Goal: Task Accomplishment & Management: Use online tool/utility

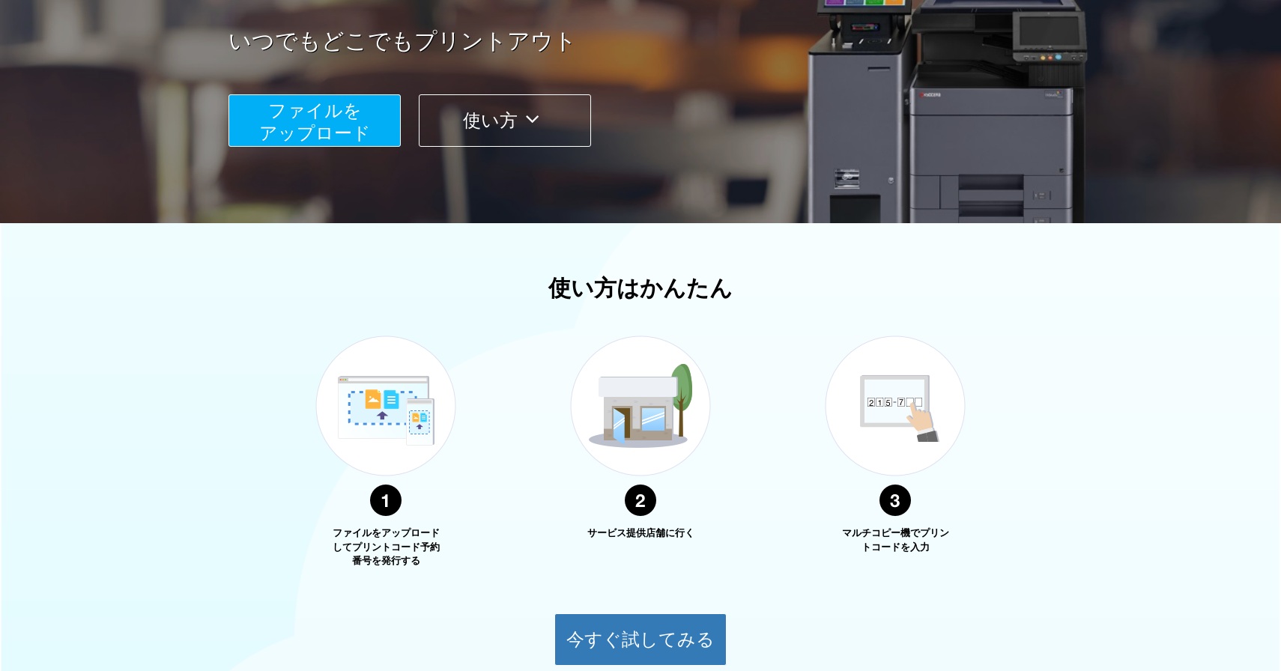
scroll to position [392, 0]
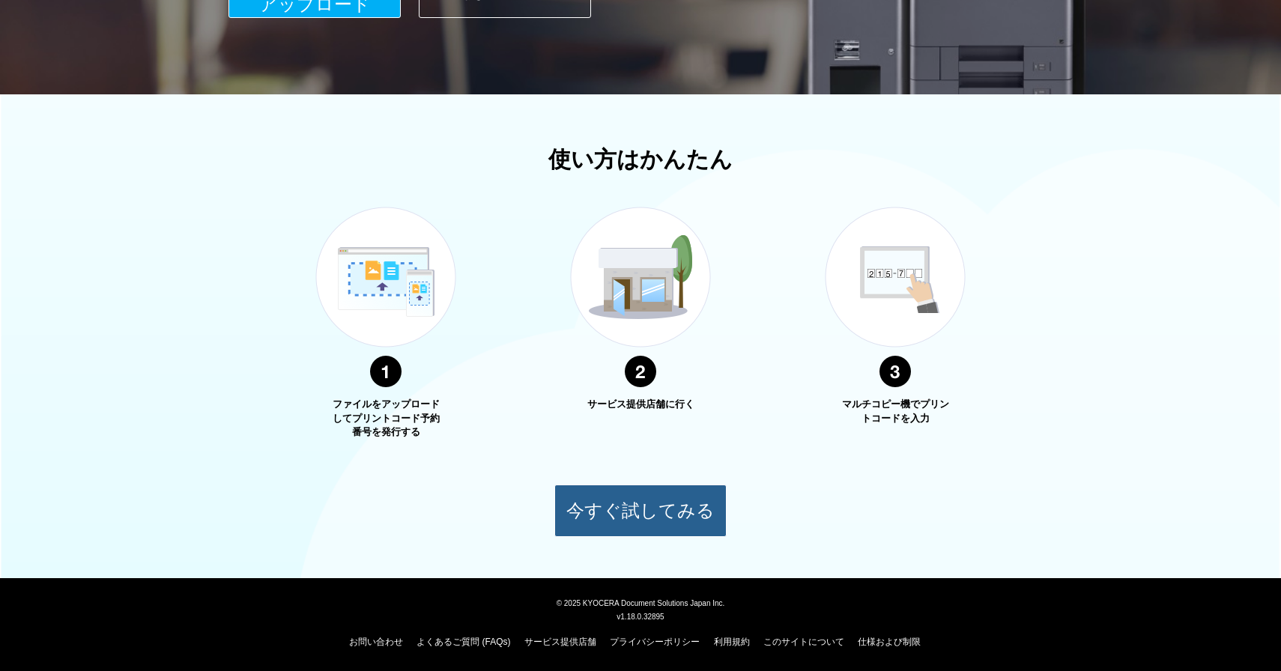
click at [631, 499] on button "今すぐ試してみる" at bounding box center [640, 511] width 172 height 52
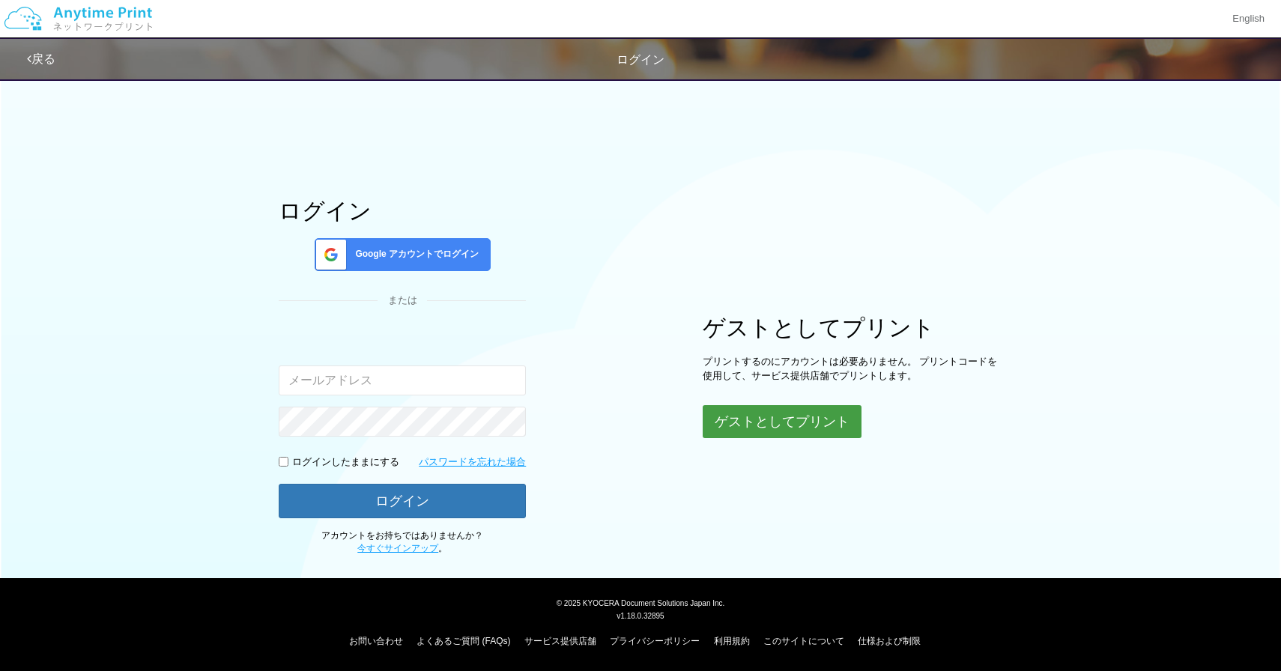
click at [771, 425] on button "ゲストとしてプリント" at bounding box center [782, 421] width 159 height 33
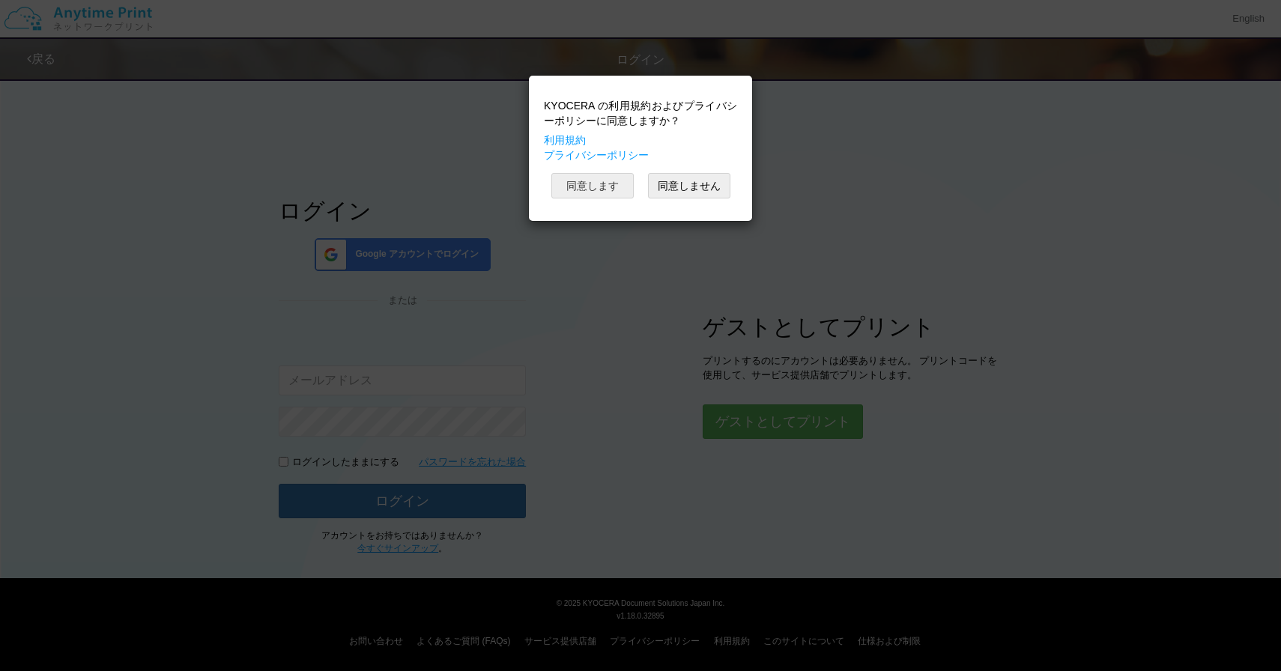
click at [609, 187] on button "同意します" at bounding box center [592, 185] width 82 height 25
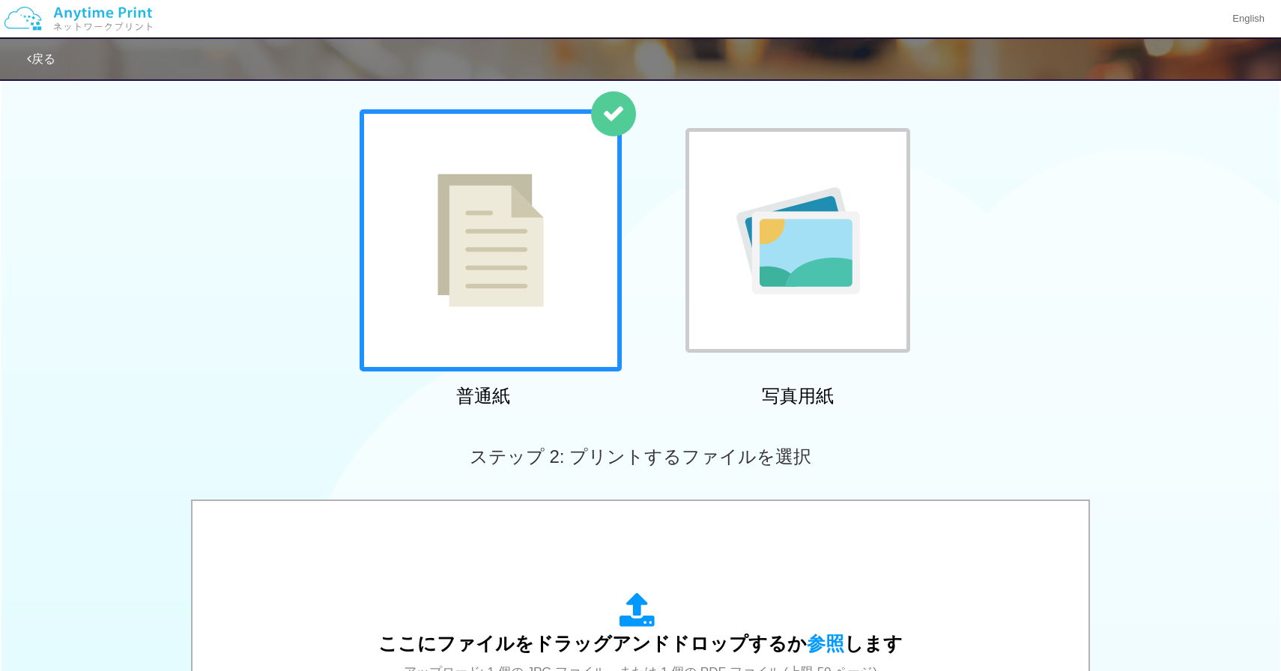
scroll to position [68, 0]
click at [727, 306] on div at bounding box center [797, 241] width 225 height 225
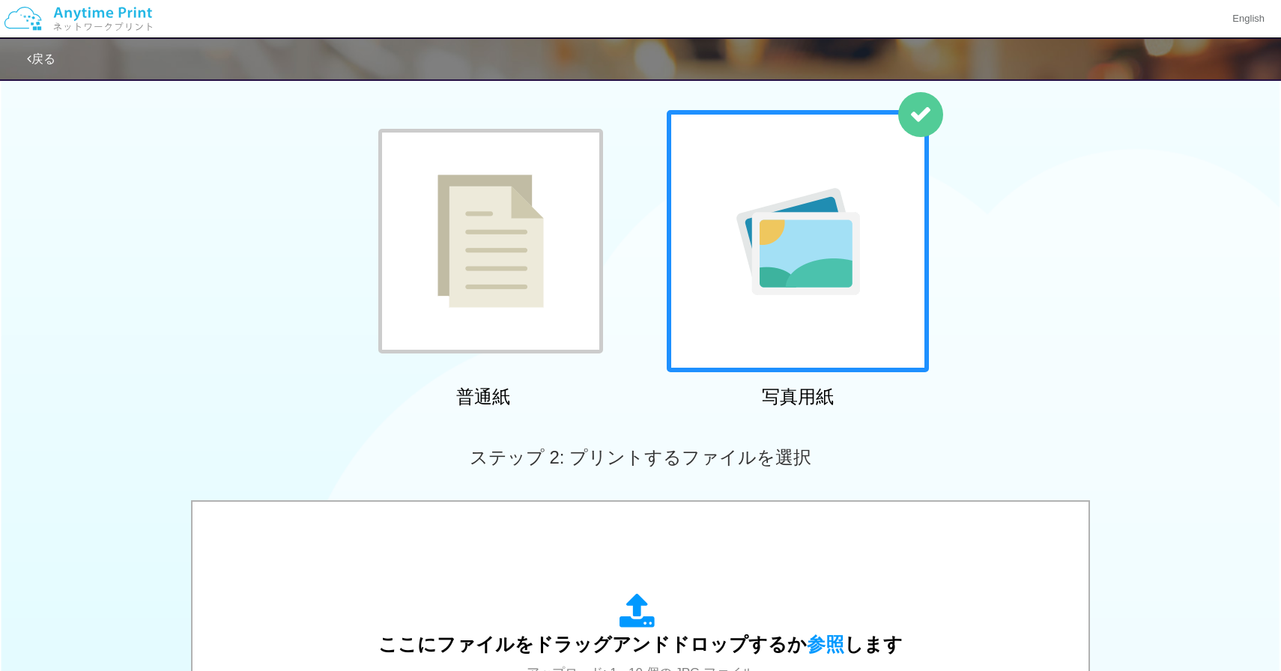
click at [485, 228] on img at bounding box center [490, 241] width 106 height 133
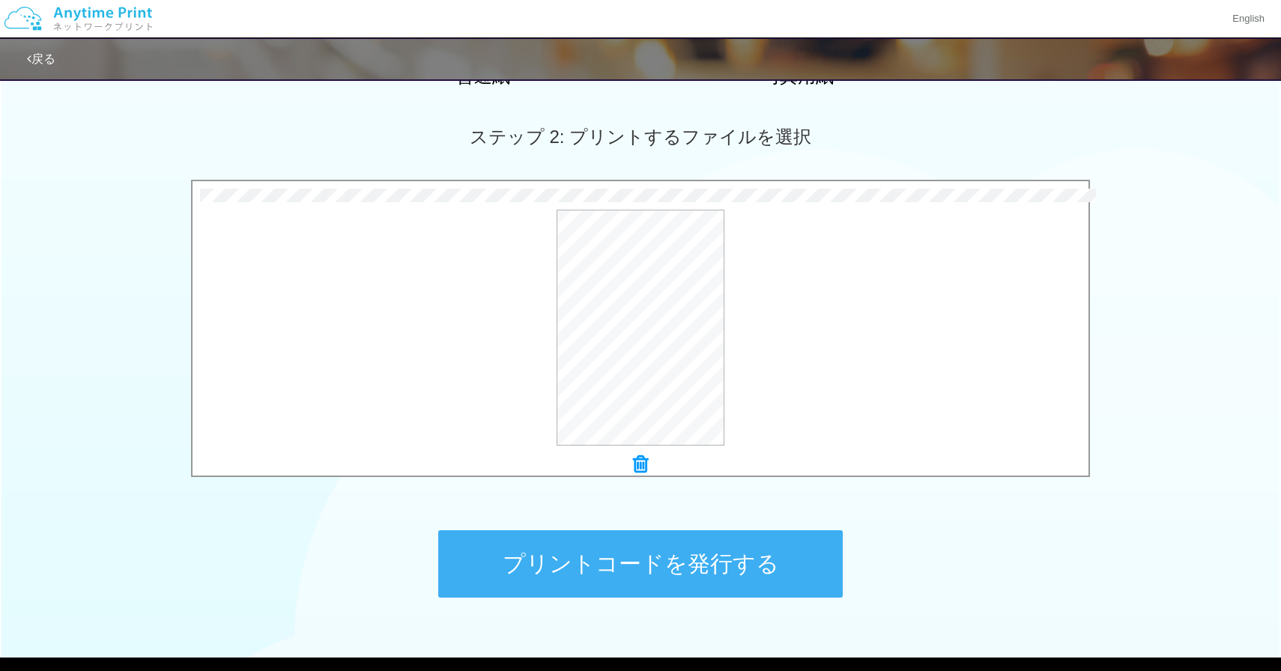
scroll to position [376, 0]
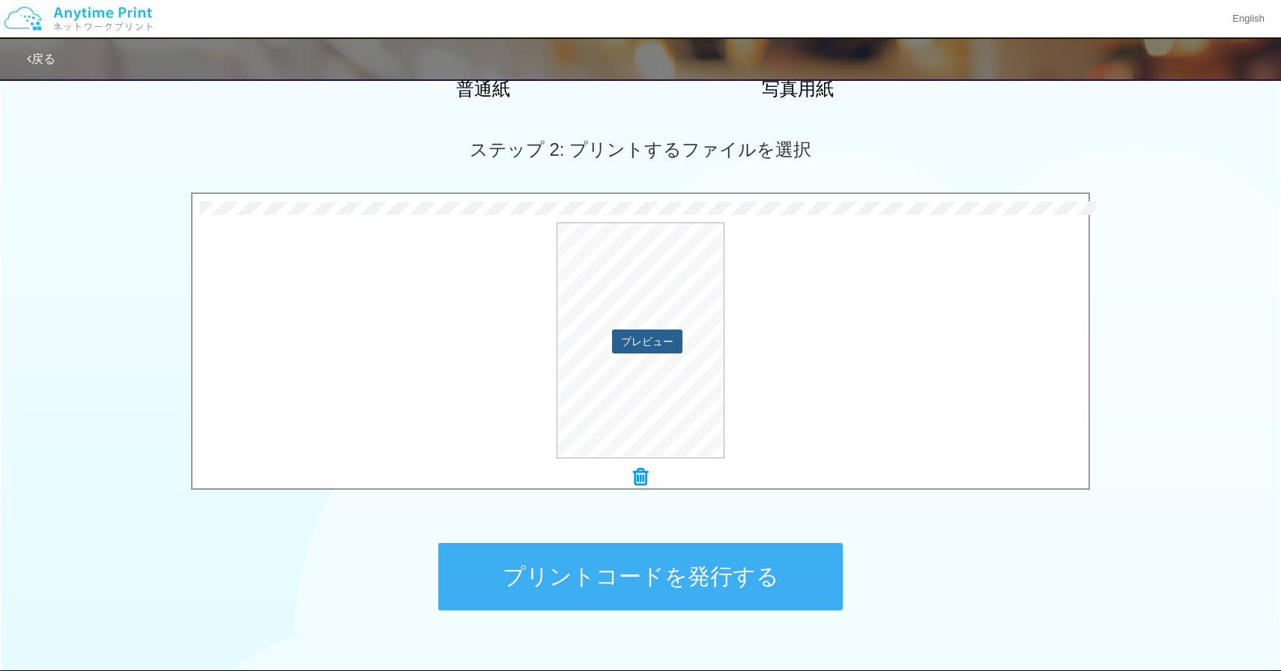
click at [644, 345] on button "プレビュー" at bounding box center [647, 342] width 70 height 24
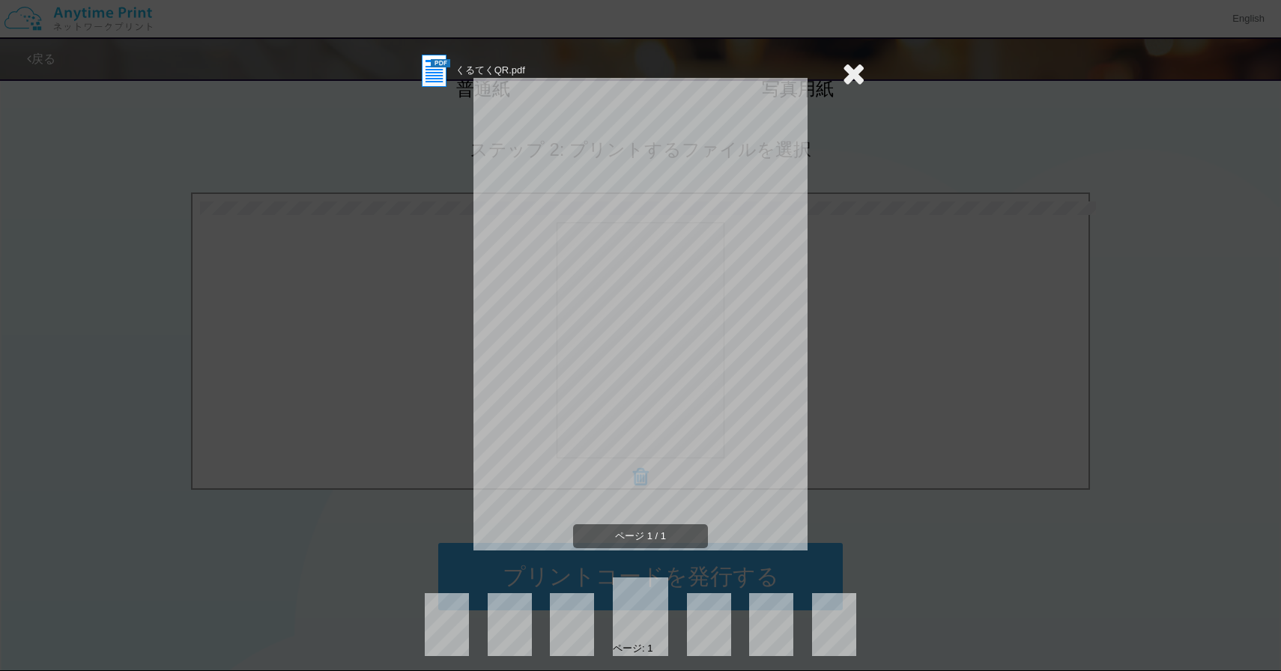
click at [858, 74] on icon at bounding box center [853, 73] width 23 height 30
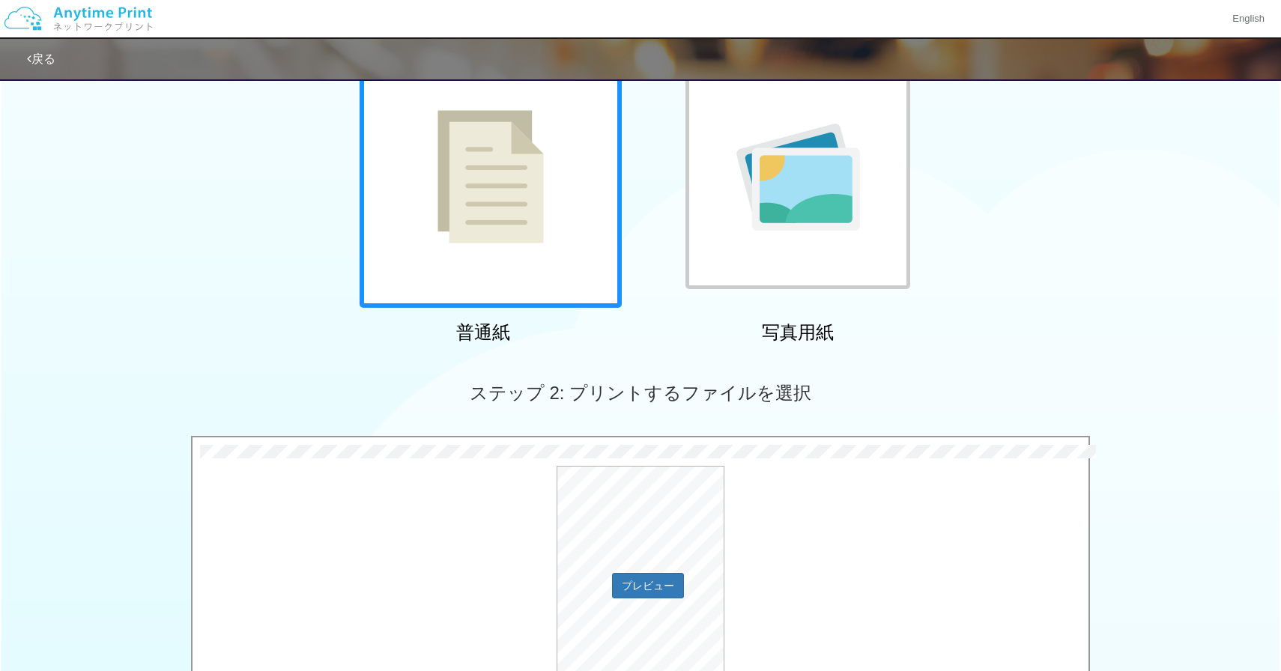
scroll to position [468, 0]
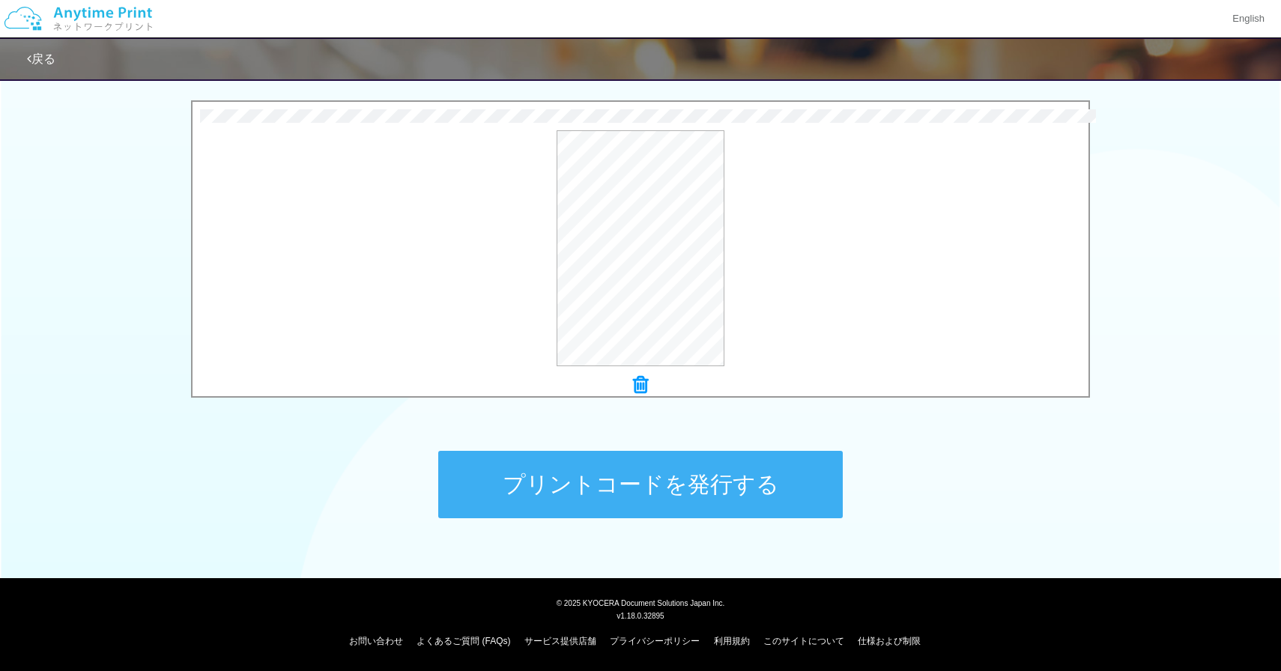
click at [731, 478] on button "プリントコードを発行する" at bounding box center [640, 484] width 404 height 67
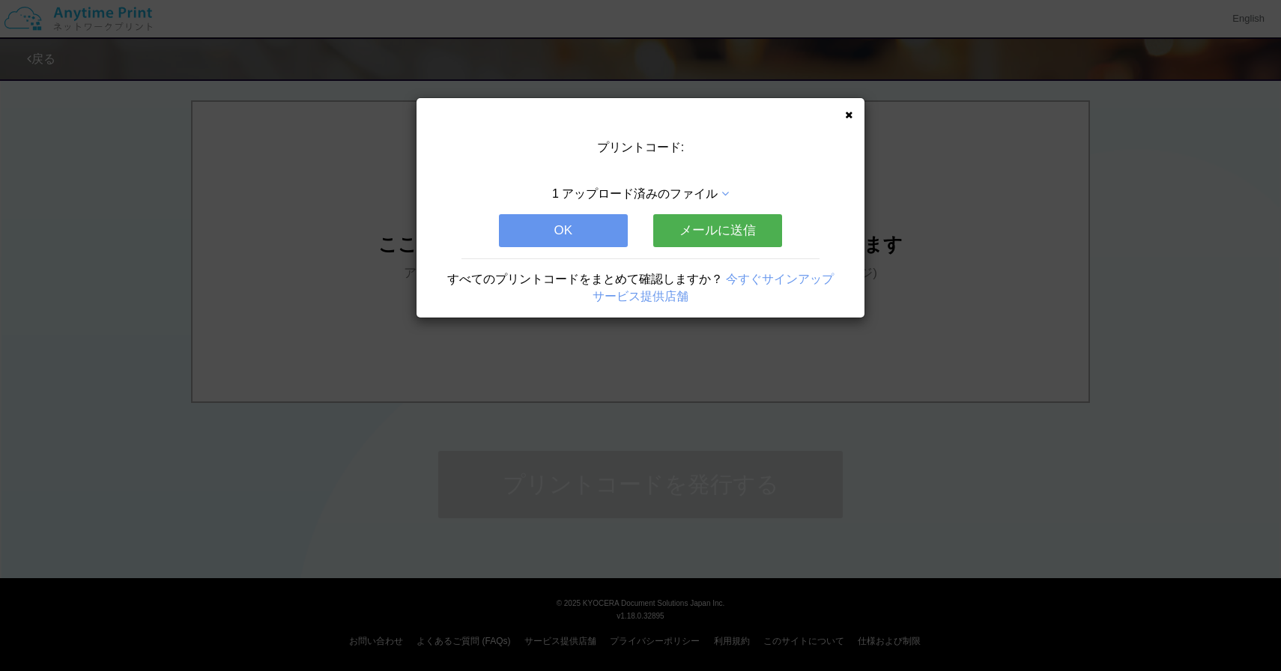
scroll to position [0, 0]
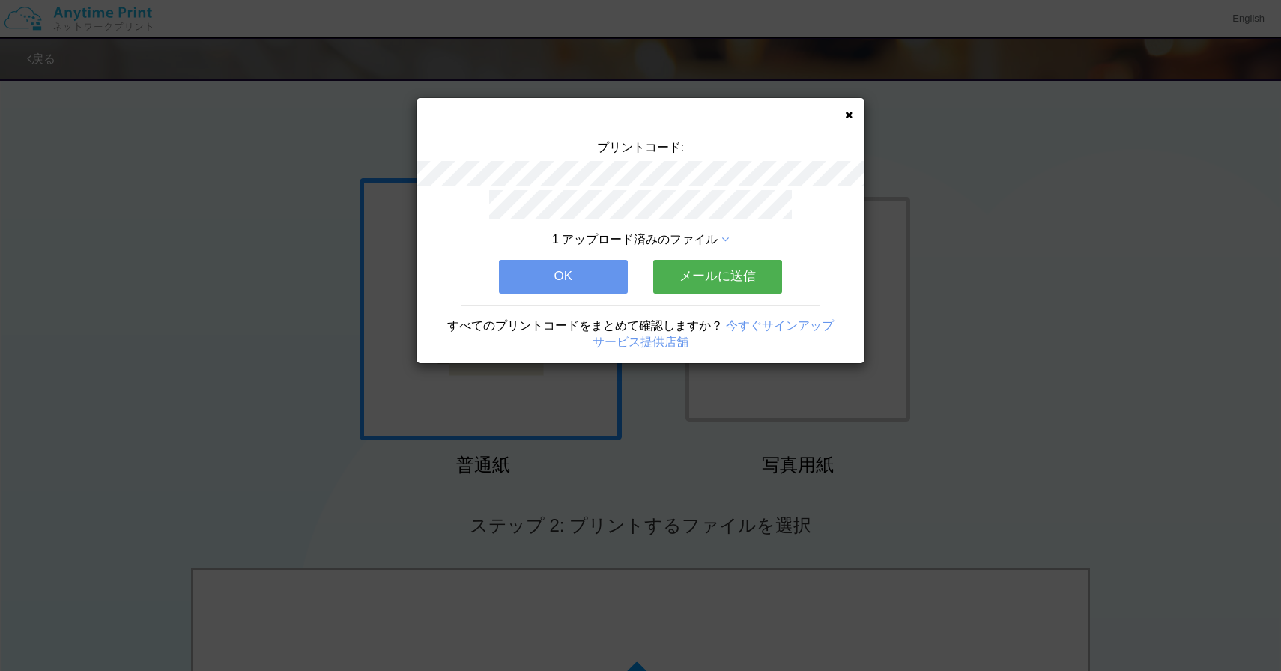
click at [729, 246] on icon at bounding box center [724, 240] width 7 height 12
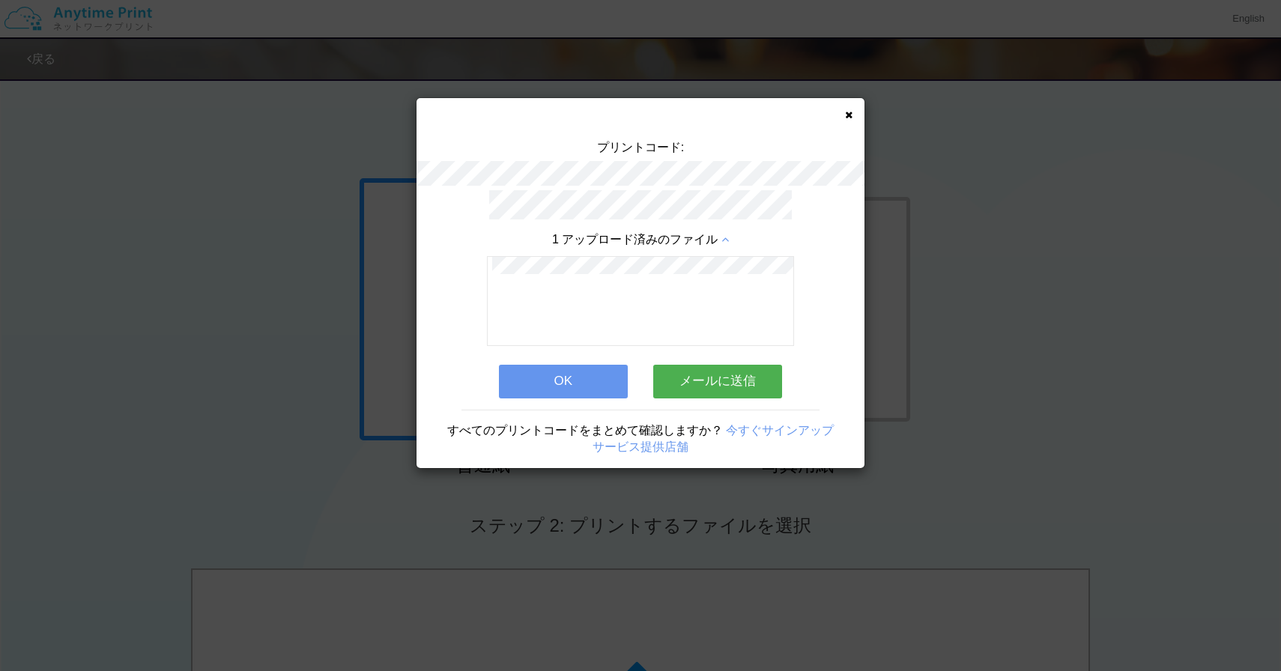
click at [702, 386] on button "メールに送信" at bounding box center [717, 381] width 129 height 33
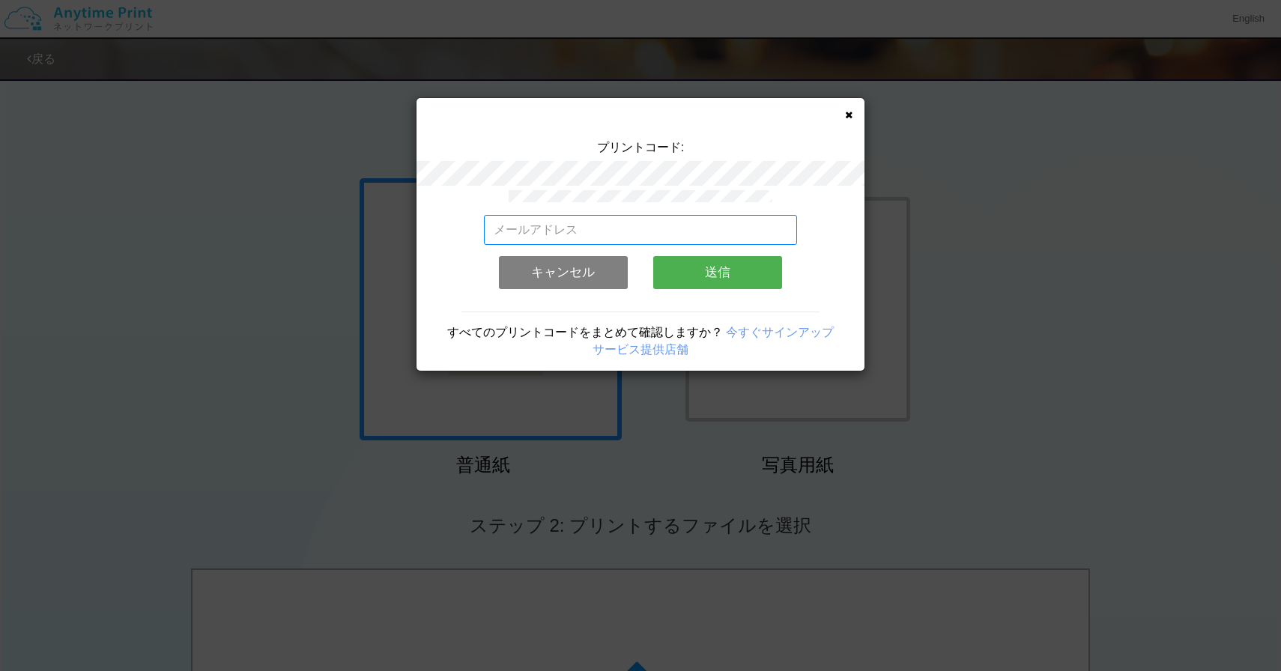
click at [643, 230] on input "email" at bounding box center [641, 230] width 314 height 30
type input "[EMAIL_ADDRESS][DOMAIN_NAME]"
click at [730, 274] on button "送信" at bounding box center [717, 272] width 129 height 33
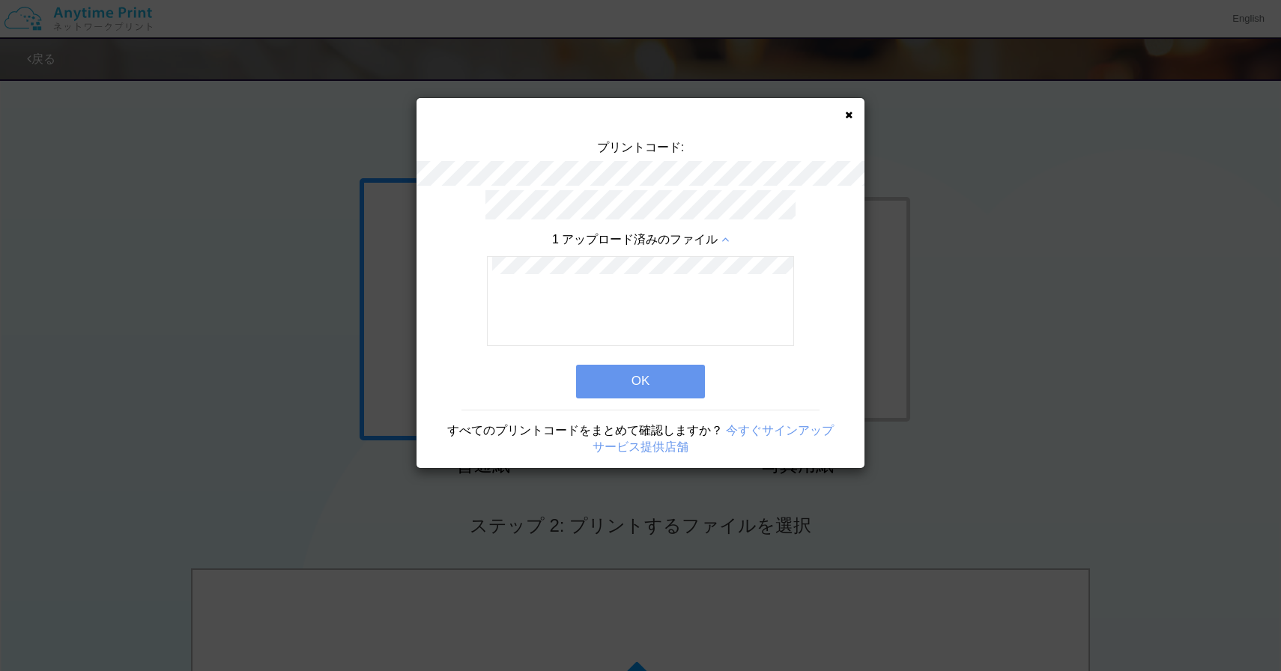
click at [640, 377] on button "OK" at bounding box center [640, 381] width 129 height 33
